Goal: Transaction & Acquisition: Purchase product/service

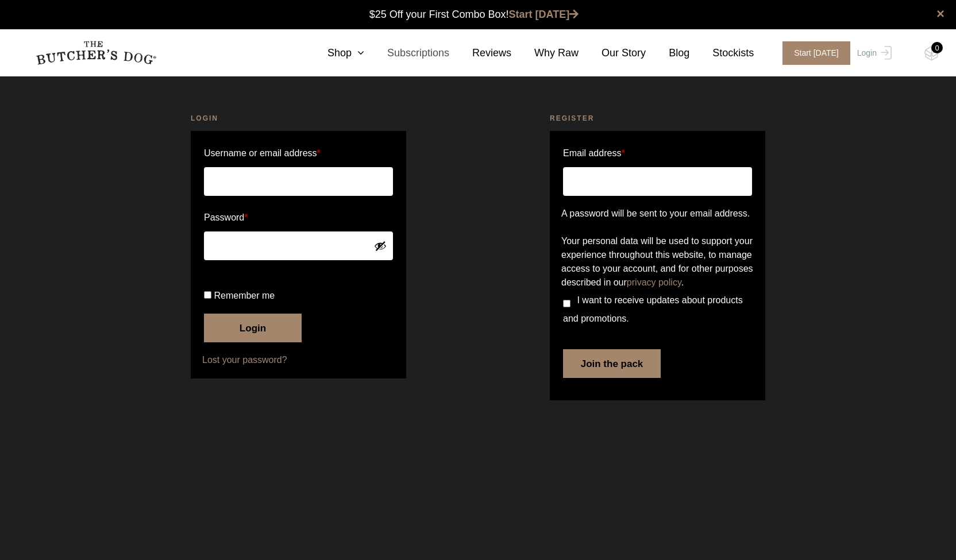
click at [446, 50] on link "Subscriptions" at bounding box center [406, 53] width 85 height 16
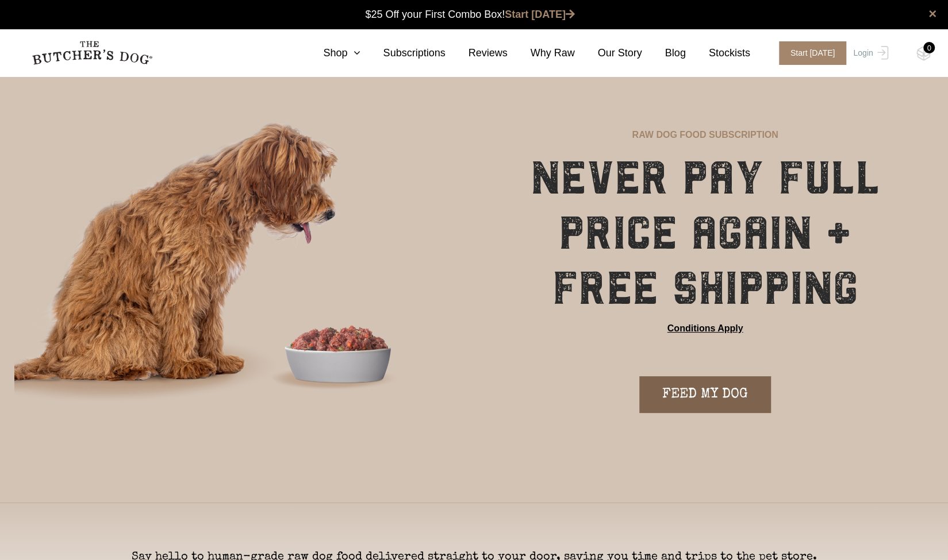
click at [693, 387] on link "FEED MY DOG" at bounding box center [705, 395] width 132 height 37
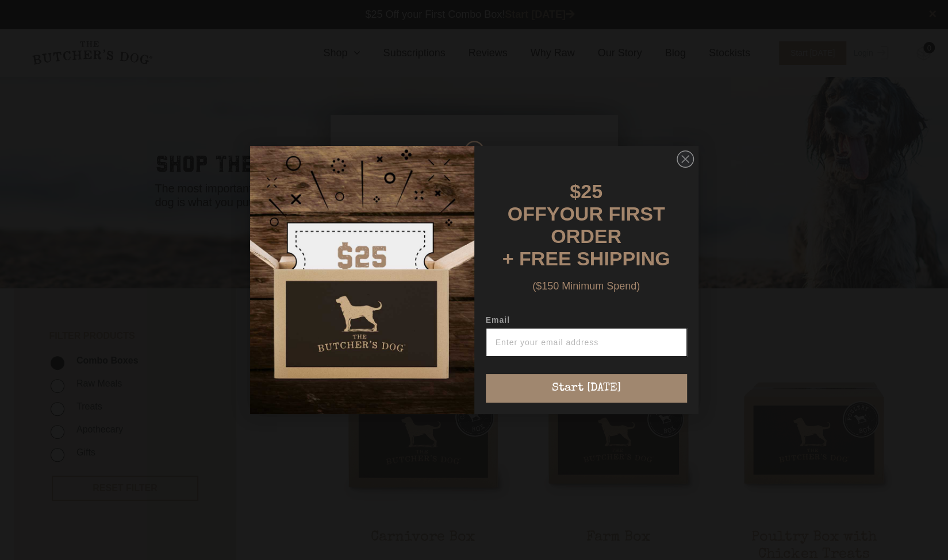
click at [594, 342] on input "Email" at bounding box center [586, 342] width 201 height 29
type input "harry@gsmarketing.com.au"
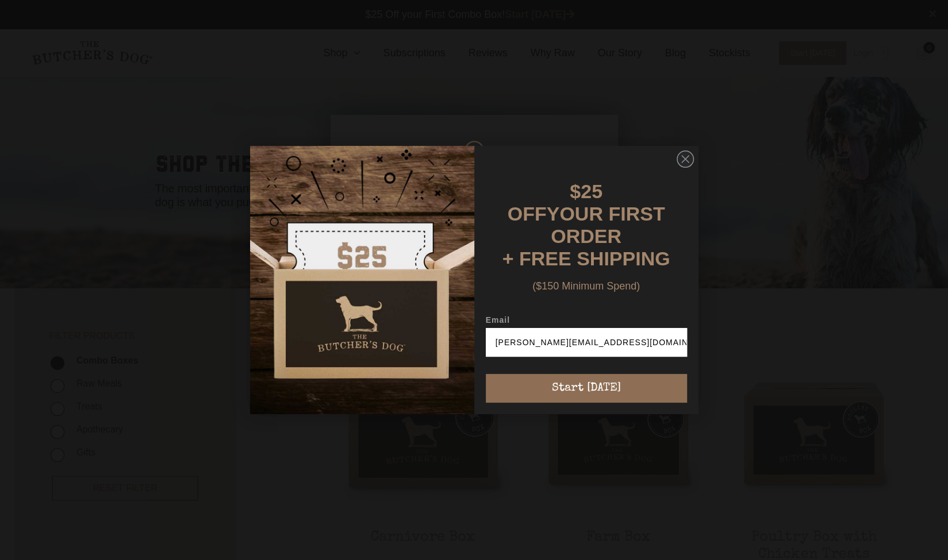
click at [587, 381] on button "Start [DATE]" at bounding box center [586, 388] width 201 height 29
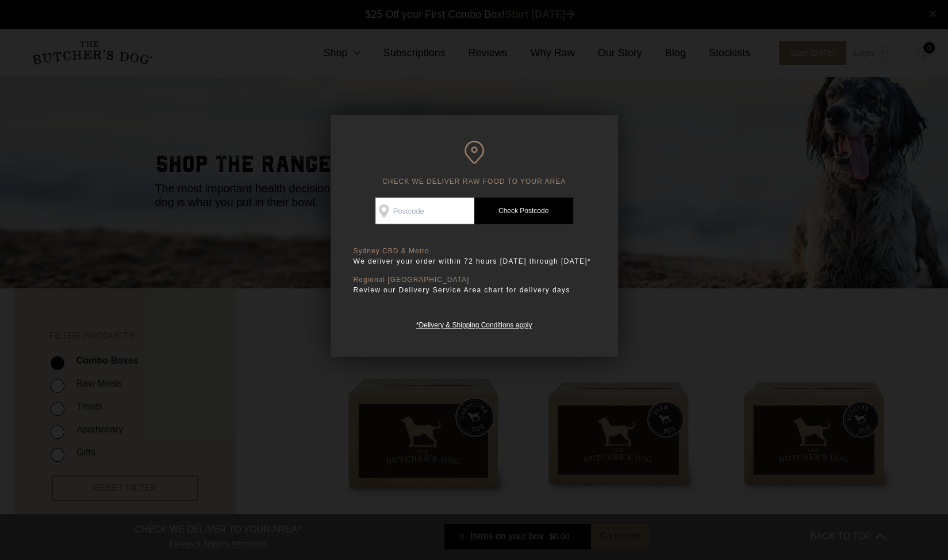
click at [591, 191] on div "CHECK WE DELIVER RAW FOOD TO YOUR AREA Good news! We deliver to your area Check…" at bounding box center [474, 236] width 287 height 242
click at [428, 202] on input "Check Availability At" at bounding box center [424, 211] width 99 height 26
type input "2025"
click at [509, 220] on link "Check Postcode" at bounding box center [523, 211] width 99 height 26
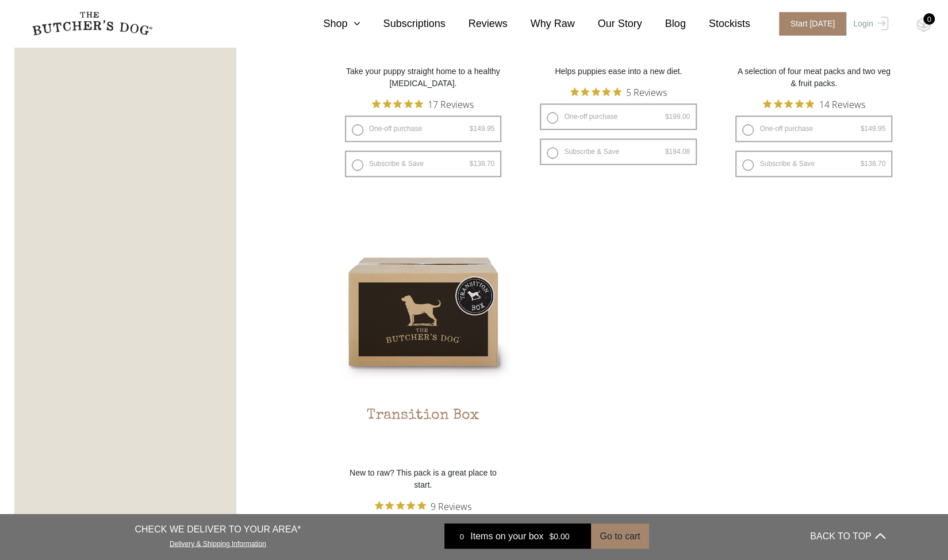
scroll to position [925, 0]
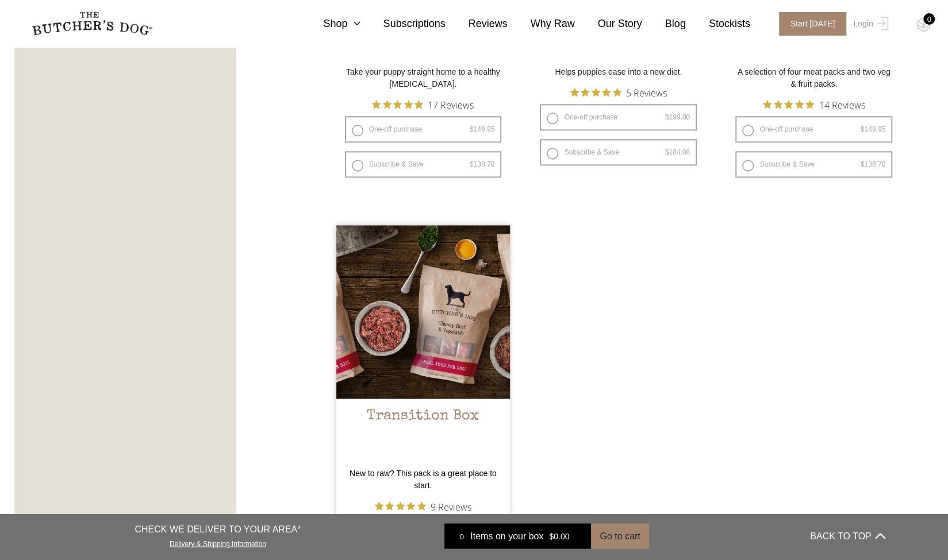
click at [464, 340] on img at bounding box center [423, 312] width 174 height 174
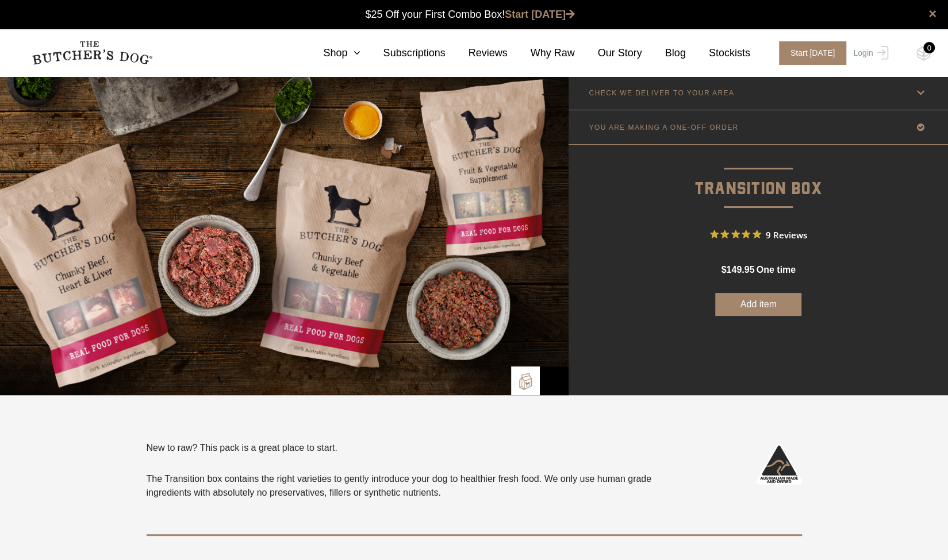
click at [751, 304] on button "Add item" at bounding box center [758, 304] width 86 height 23
click at [922, 50] on img at bounding box center [923, 53] width 14 height 15
click at [923, 53] on img at bounding box center [923, 53] width 14 height 15
click at [753, 304] on button "Add more" at bounding box center [758, 304] width 86 height 23
click at [923, 53] on img at bounding box center [923, 53] width 14 height 15
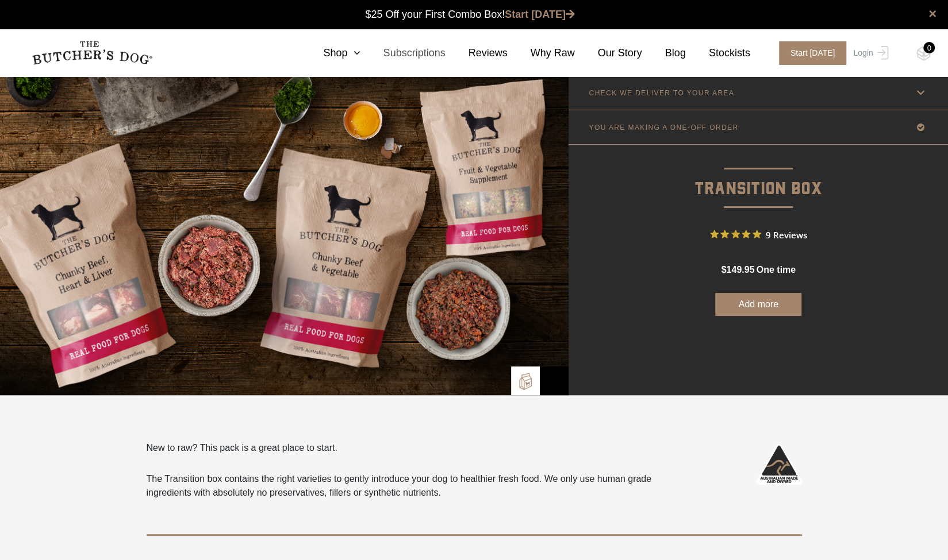
click at [425, 50] on link "Subscriptions" at bounding box center [402, 53] width 85 height 16
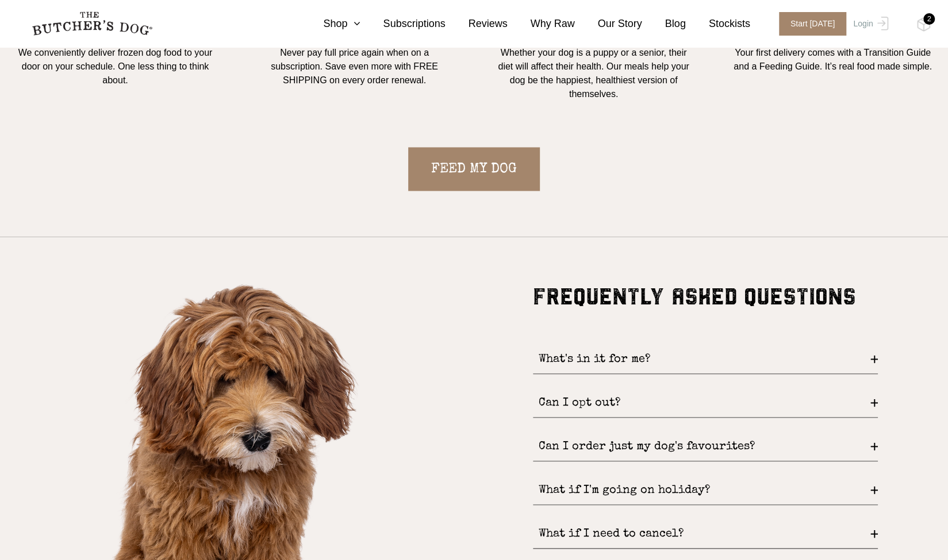
scroll to position [1262, 0]
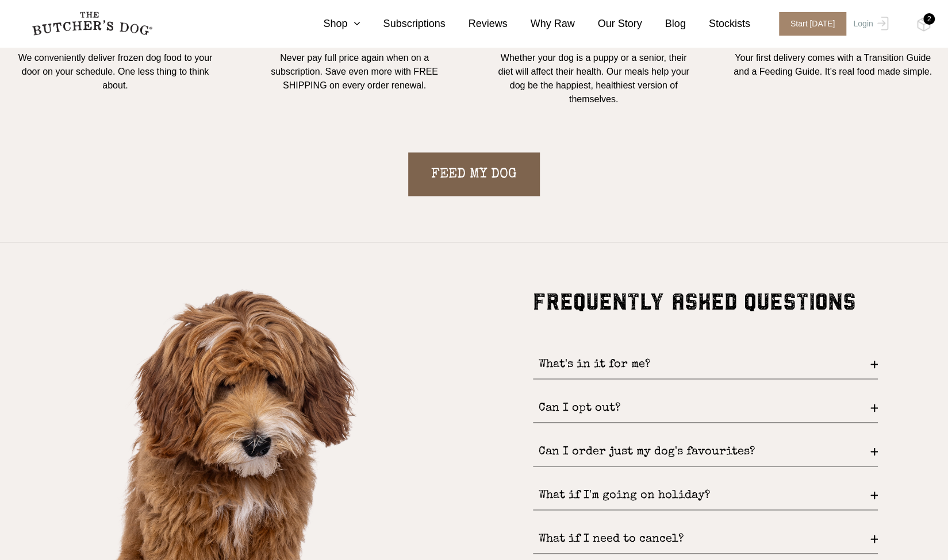
click at [461, 168] on link "FEED MY DOG" at bounding box center [474, 174] width 132 height 44
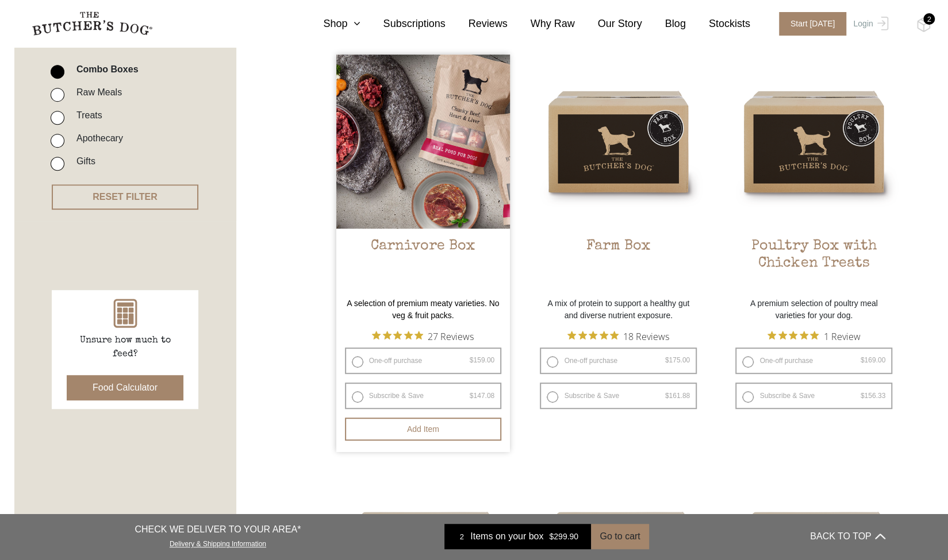
scroll to position [314, 0]
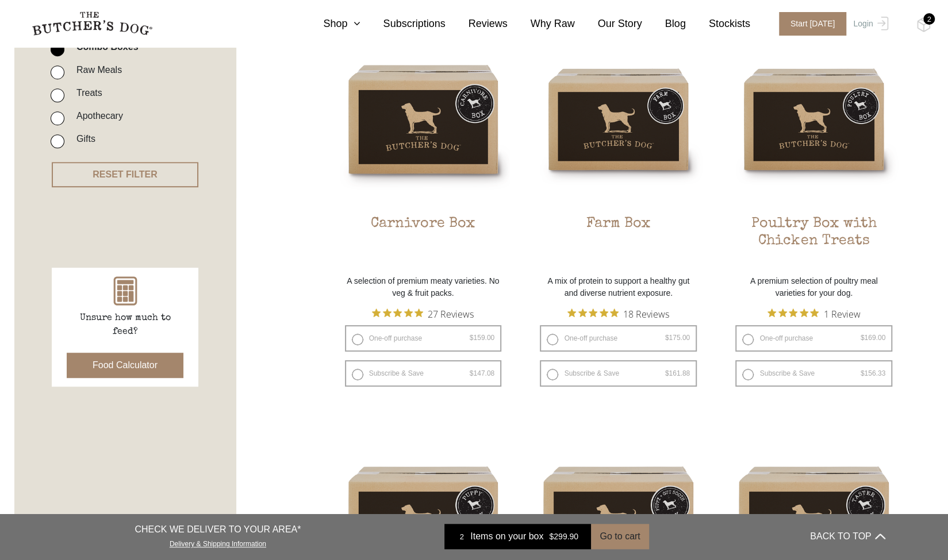
click at [530, 542] on span "Items on your box" at bounding box center [506, 537] width 73 height 14
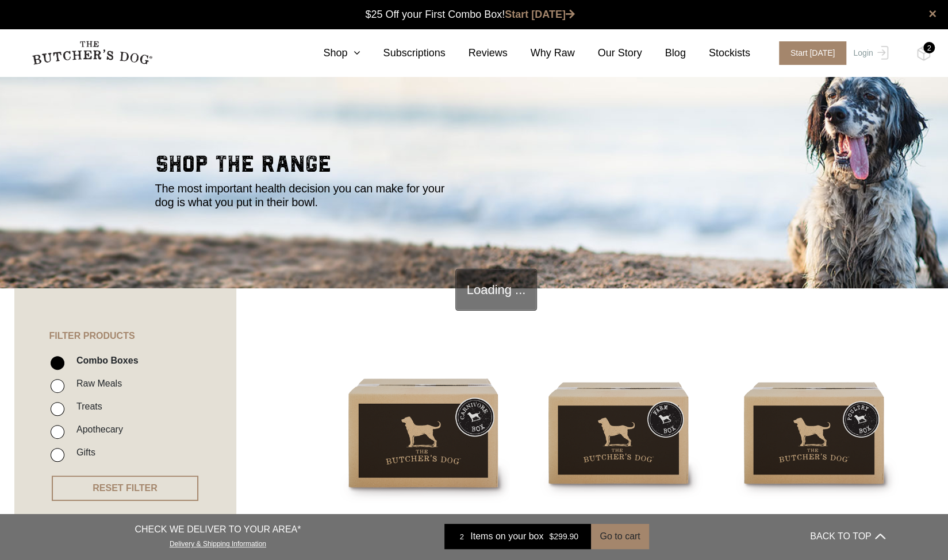
click at [645, 525] on div "CHECK WE DELIVER TO YOUR AREA* Delivery & Shipping Information 2 Items on your …" at bounding box center [392, 537] width 658 height 28
click at [625, 537] on button "Go to cart" at bounding box center [619, 536] width 57 height 25
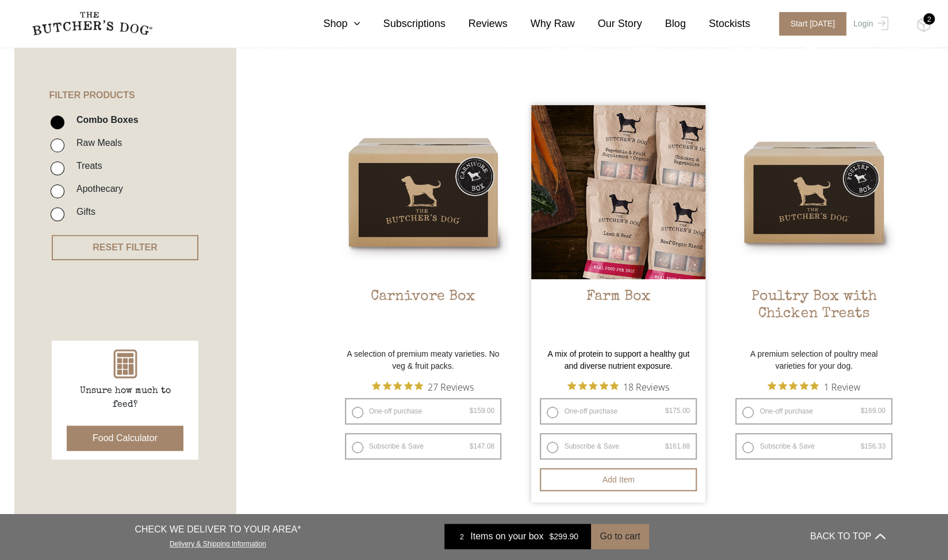
scroll to position [259, 0]
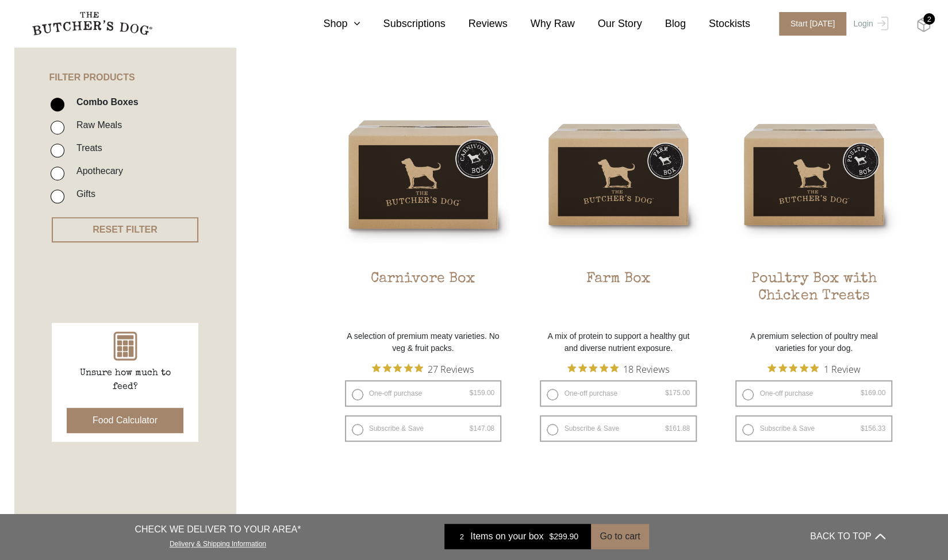
click at [924, 25] on img at bounding box center [923, 24] width 14 height 15
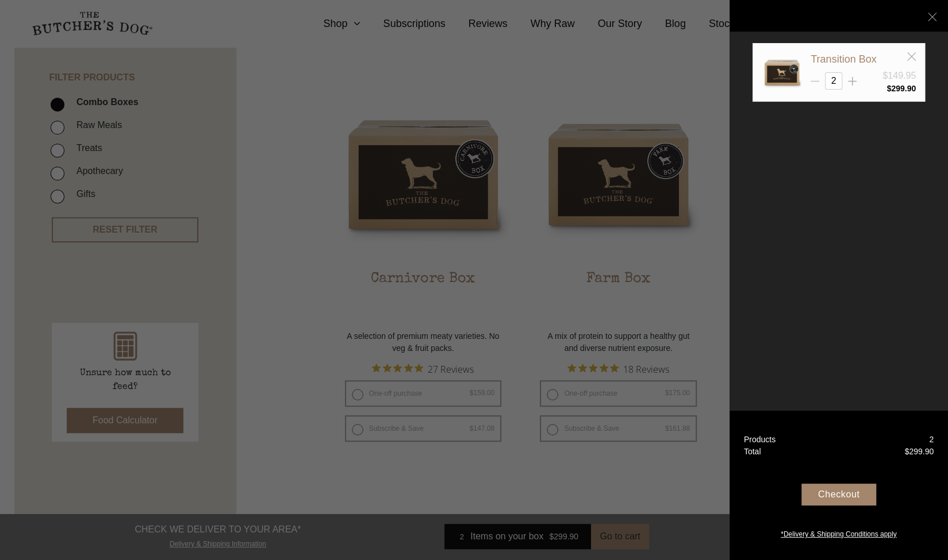
click at [813, 82] on line at bounding box center [814, 82] width 9 height 0
type input "1"
click at [858, 496] on div "Checkout" at bounding box center [838, 495] width 75 height 22
